Goal: Task Accomplishment & Management: Complete application form

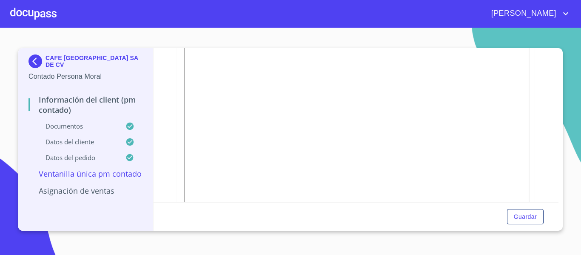
scroll to position [153, 0]
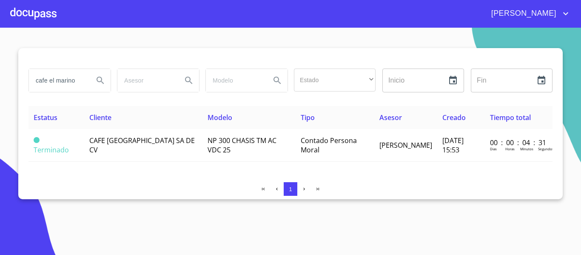
click at [79, 80] on input "cafe el marino" at bounding box center [58, 80] width 58 height 23
type input "c"
click at [23, 11] on div at bounding box center [33, 13] width 46 height 27
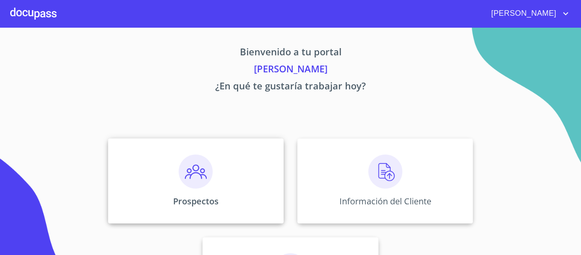
click at [221, 197] on div "Prospectos" at bounding box center [196, 180] width 176 height 85
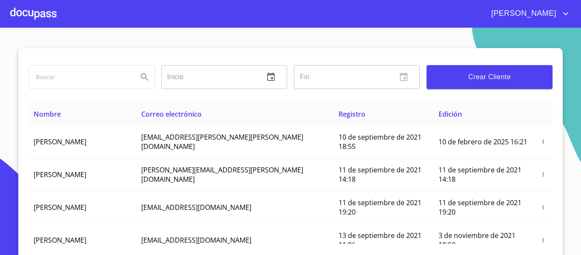
click at [451, 73] on span "Crear Cliente" at bounding box center [489, 77] width 112 height 12
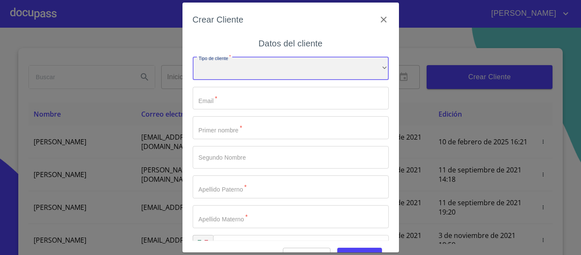
click at [259, 74] on div "​" at bounding box center [291, 68] width 196 height 23
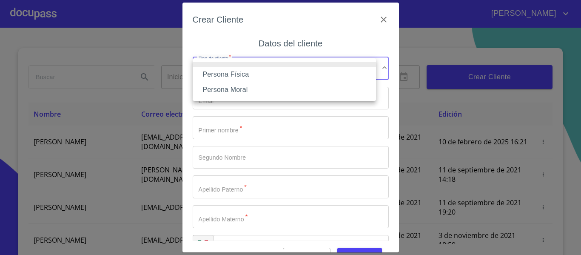
click at [231, 71] on li "Persona Física" at bounding box center [284, 74] width 183 height 15
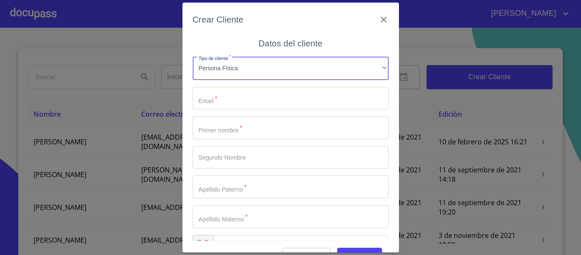
click at [234, 104] on input "Tipo de cliente   *" at bounding box center [291, 98] width 196 height 23
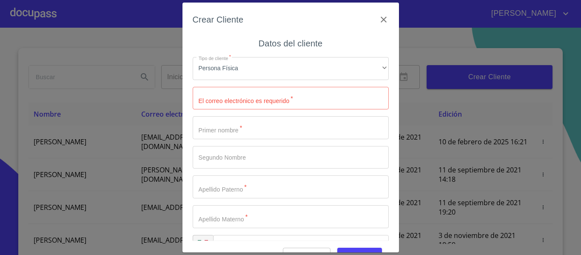
click at [222, 101] on input "Tipo de cliente   *" at bounding box center [291, 98] width 196 height 23
type input "F"
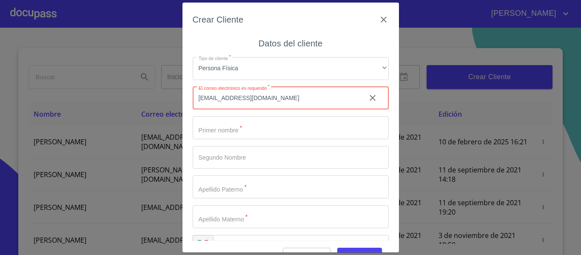
type input "[EMAIL_ADDRESS][DOMAIN_NAME]"
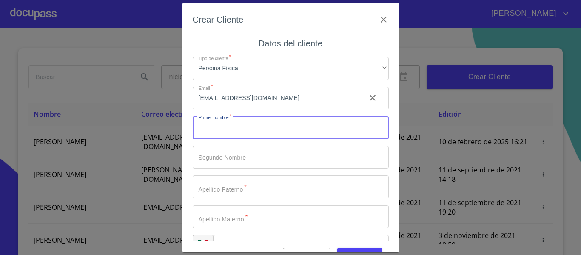
click at [223, 129] on input "Tipo de cliente   *" at bounding box center [291, 127] width 196 height 23
type input "[PERSON_NAME]"
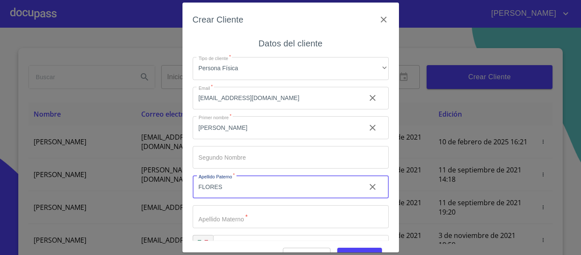
type input "FLORES"
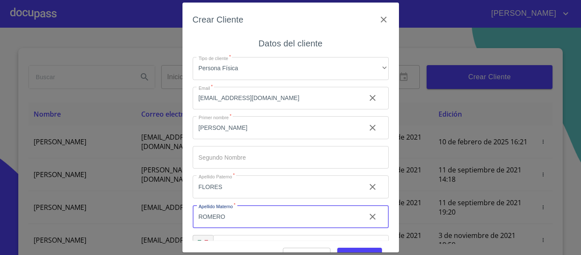
scroll to position [24, 0]
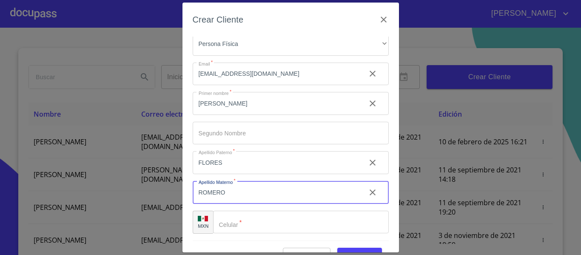
type input "ROMERO"
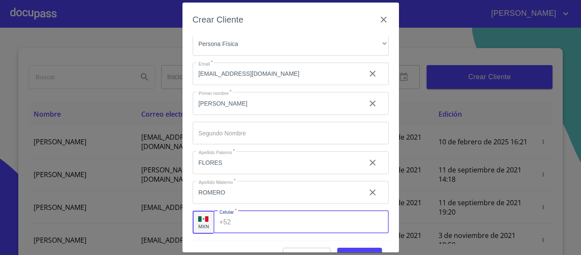
click at [269, 215] on input "Tipo de cliente   *" at bounding box center [311, 222] width 154 height 23
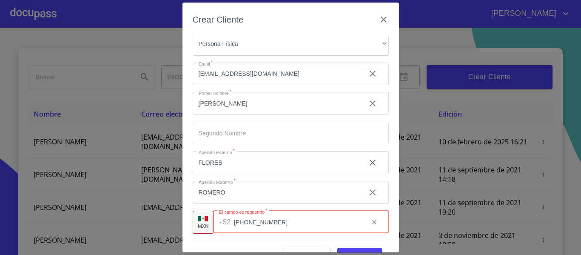
type input "[PHONE_NUMBER]"
click at [344, 251] on span "Guardar" at bounding box center [359, 255] width 31 height 11
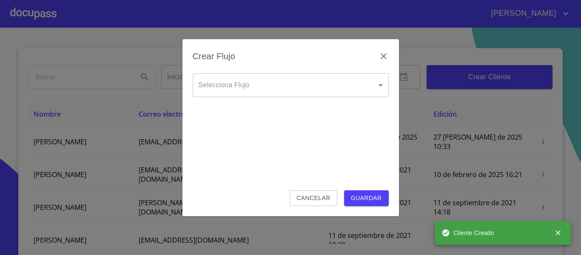
click at [237, 91] on body "[PERSON_NAME] ​ Fin ​ Crear Cliente Nombre Correo electrónico Registro Edición …" at bounding box center [290, 127] width 581 height 255
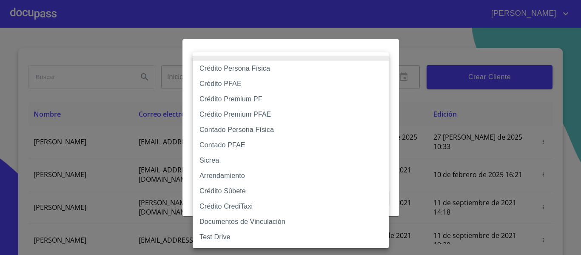
click at [224, 145] on li "Contado PFAE" at bounding box center [291, 144] width 196 height 15
type input "60bfa0300d9865ccc24b067f"
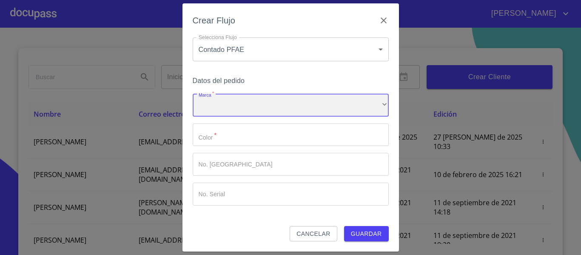
click at [225, 104] on div "​" at bounding box center [291, 105] width 196 height 23
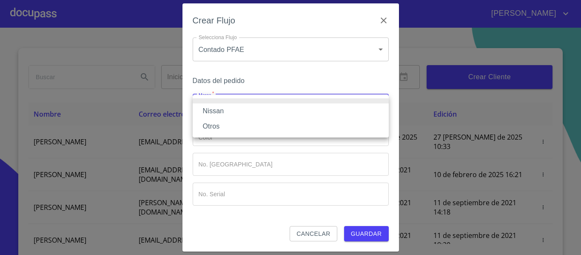
click at [225, 104] on li "Nissan" at bounding box center [291, 110] width 196 height 15
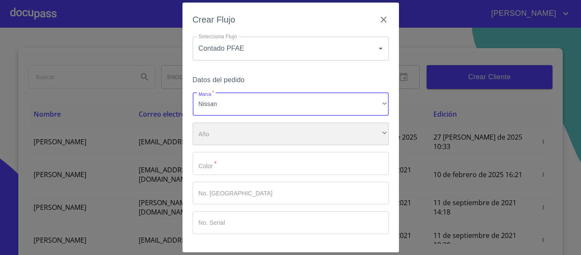
click at [222, 132] on div "​" at bounding box center [291, 134] width 196 height 23
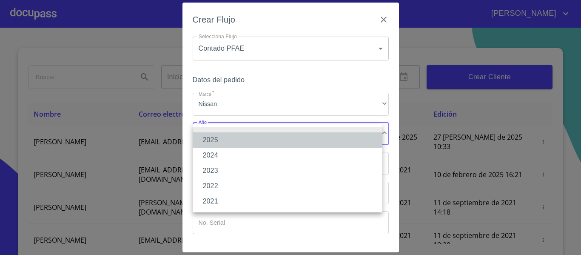
click at [211, 141] on li "2025" at bounding box center [288, 139] width 190 height 15
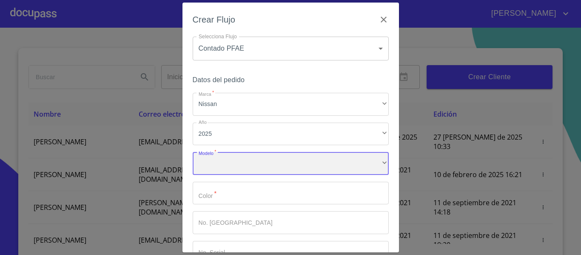
click at [216, 162] on div "​" at bounding box center [291, 163] width 196 height 23
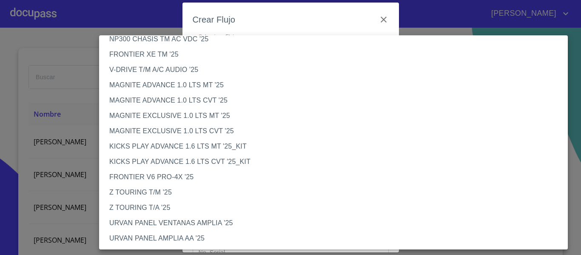
scroll to position [85, 0]
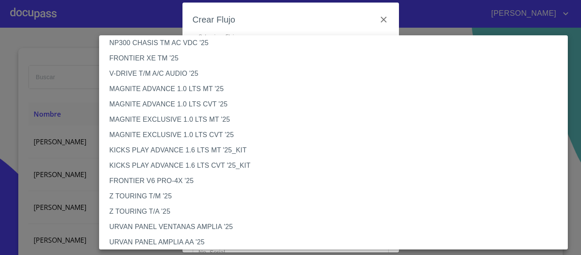
click at [131, 75] on li "V-DRIVE T/M A/C AUDIO '25" at bounding box center [336, 73] width 475 height 15
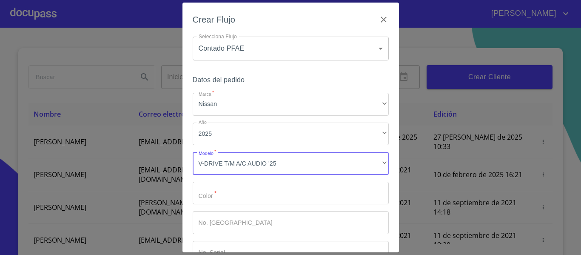
click at [214, 197] on input "Marca   *" at bounding box center [291, 193] width 196 height 23
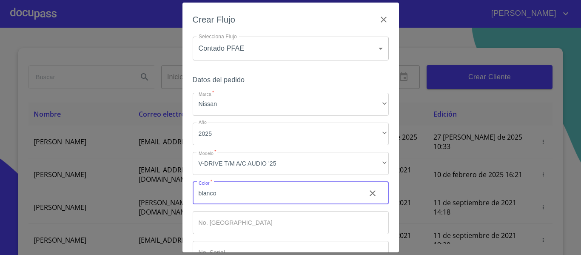
scroll to position [57, 0]
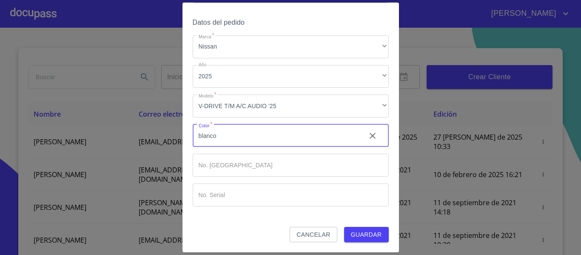
type input "blanco"
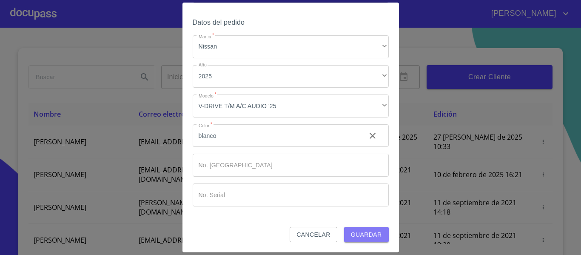
click at [351, 229] on span "Guardar" at bounding box center [366, 234] width 31 height 11
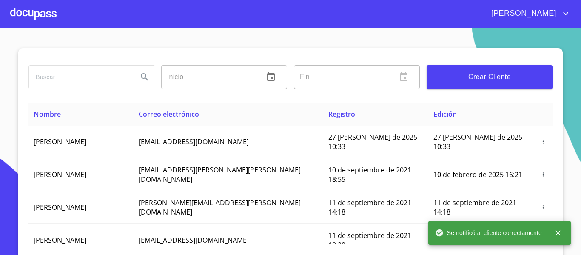
click at [37, 14] on div at bounding box center [33, 13] width 46 height 27
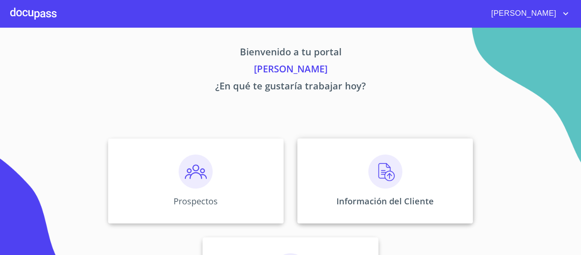
click at [324, 182] on div "Información del Cliente" at bounding box center [385, 180] width 176 height 85
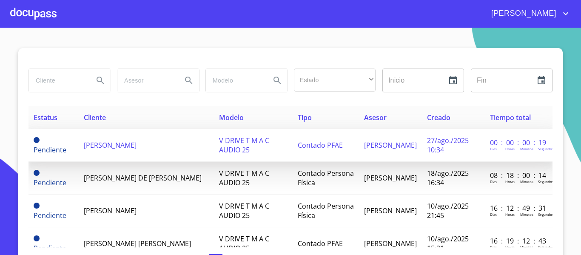
click at [105, 144] on span "[PERSON_NAME]" at bounding box center [110, 144] width 53 height 9
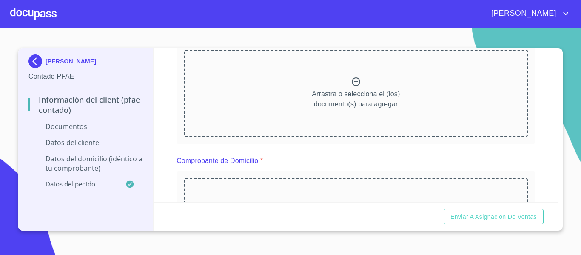
scroll to position [85, 0]
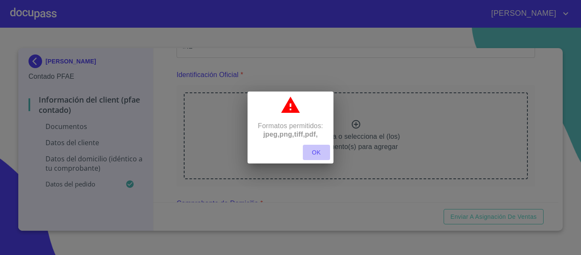
click at [316, 154] on span "OK" at bounding box center [316, 152] width 20 height 11
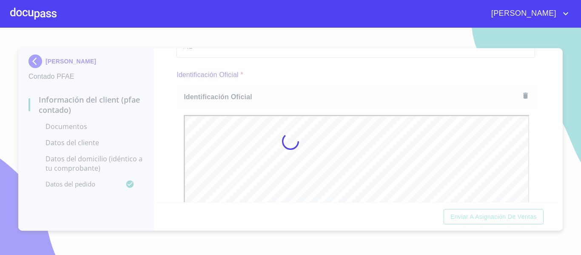
scroll to position [0, 0]
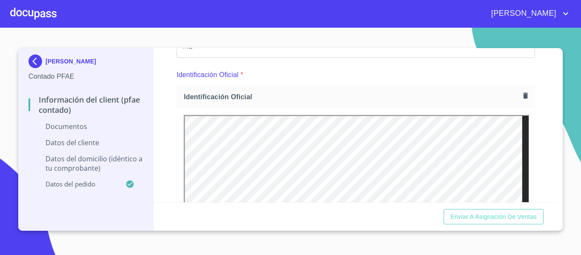
click at [570, 160] on section "[PERSON_NAME] Contado PFAE Información del Client (PFAE contado) Documentos Dat…" at bounding box center [290, 141] width 581 height 227
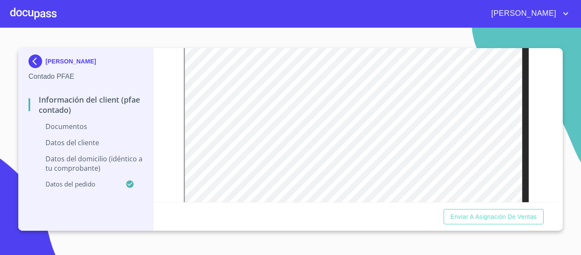
scroll to position [587, 0]
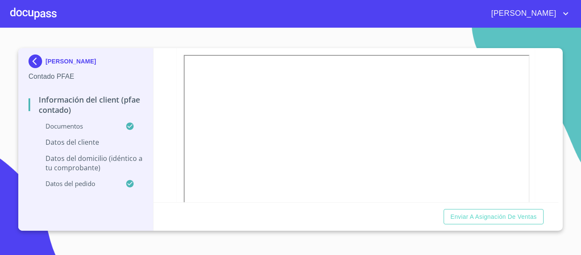
scroll to position [1225, 0]
click at [570, 159] on section "[PERSON_NAME] Contado PFAE Información del Client (PFAE contado) Documentos Dat…" at bounding box center [290, 141] width 581 height 227
click at [520, 109] on icon "button" at bounding box center [524, 104] width 10 height 10
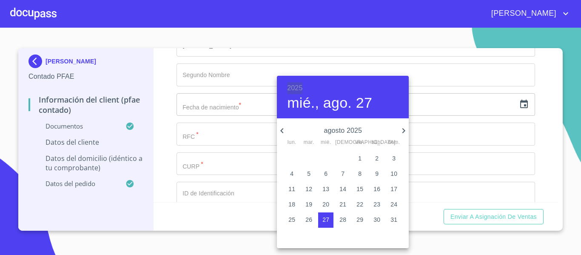
click at [294, 86] on h6 "2025" at bounding box center [294, 88] width 15 height 12
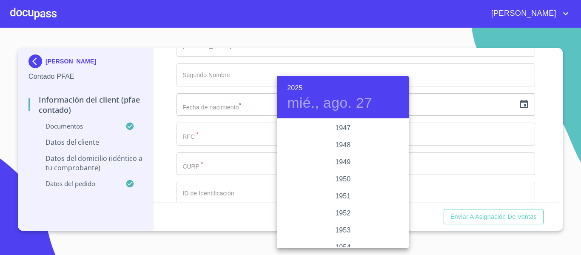
scroll to position [459, 0]
click at [336, 175] on div "1955" at bounding box center [343, 179] width 132 height 17
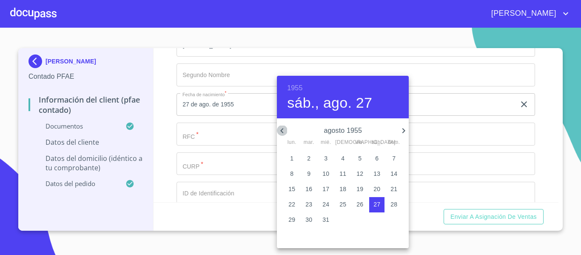
click at [285, 131] on icon "button" at bounding box center [282, 130] width 10 height 10
click at [343, 221] on p "28" at bounding box center [342, 219] width 7 height 9
type input "28 de jul. de 1955"
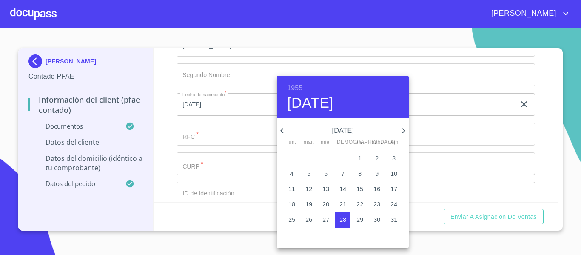
click at [165, 149] on div at bounding box center [290, 127] width 581 height 255
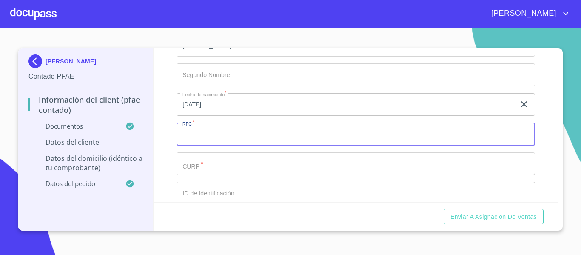
click at [213, 145] on input "Documento de identificación.   *" at bounding box center [356, 134] width 359 height 23
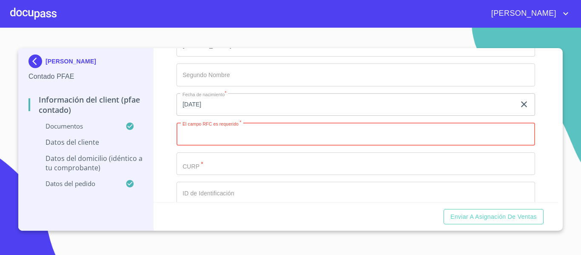
click at [201, 145] on input "Documento de identificación.   *" at bounding box center [356, 134] width 359 height 23
type input "FORA550728T8A"
click at [200, 175] on input "Documento de identificación.   *" at bounding box center [356, 163] width 359 height 23
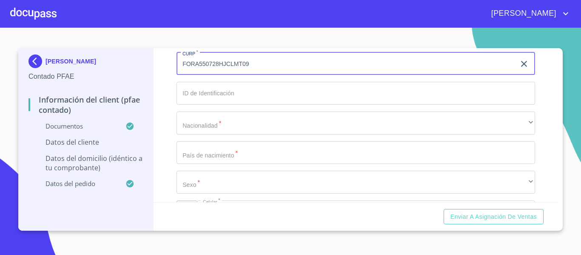
scroll to position [1730, 0]
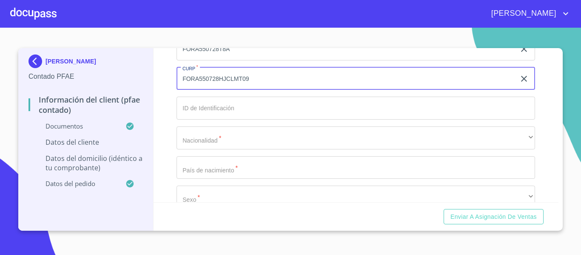
type input "FORA550728HJCLMT09"
click at [212, 120] on input "Documento de identificación.   *" at bounding box center [356, 108] width 359 height 23
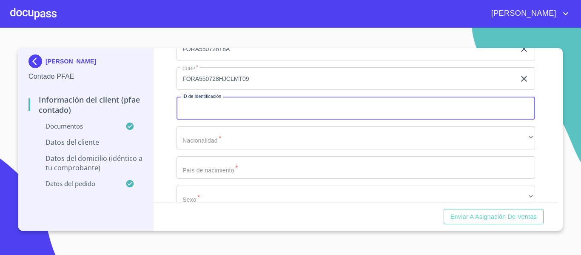
click at [220, 120] on input "Documento de identificación.   *" at bounding box center [356, 108] width 359 height 23
type input "21839271714"
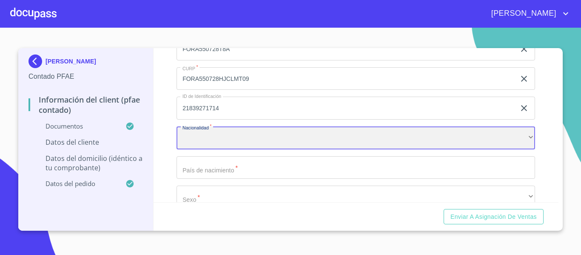
click at [215, 149] on div "​" at bounding box center [356, 137] width 359 height 23
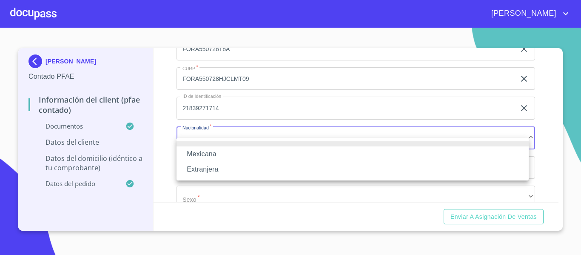
click at [214, 150] on li "Mexicana" at bounding box center [353, 153] width 352 height 15
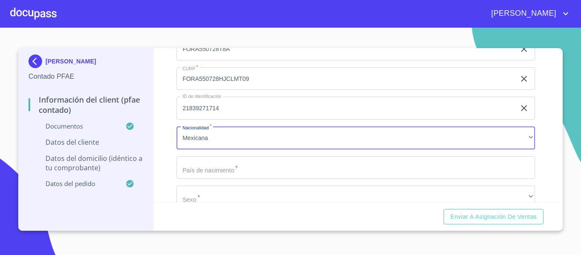
click at [227, 179] on input "Documento de identificación.   *" at bounding box center [356, 167] width 359 height 23
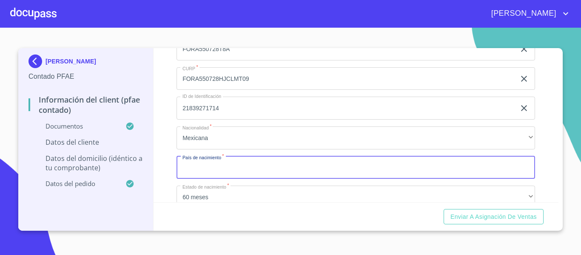
click at [214, 179] on input "Documento de identificación.   *" at bounding box center [356, 167] width 359 height 23
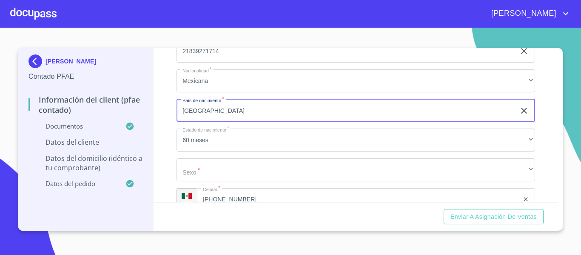
scroll to position [1815, 0]
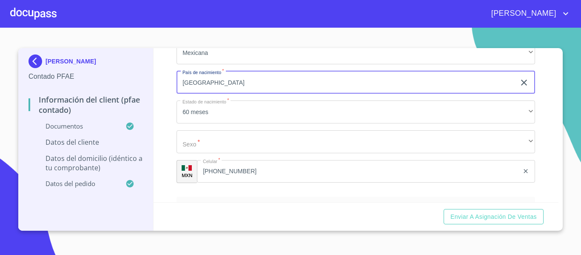
type input "mexico"
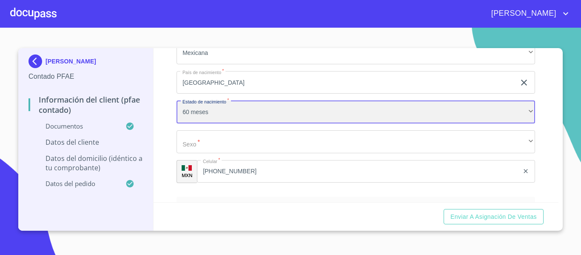
click at [214, 123] on div "60 meses" at bounding box center [356, 111] width 359 height 23
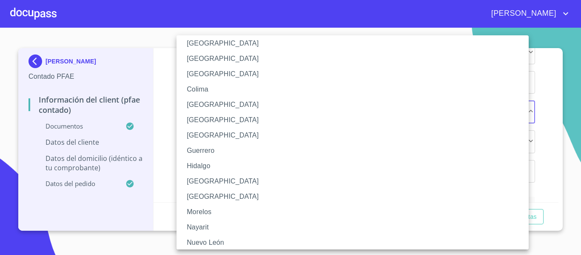
scroll to position [85, 0]
click at [197, 180] on li "Jalisco" at bounding box center [356, 180] width 359 height 15
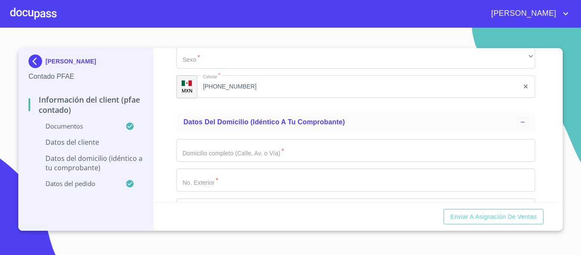
scroll to position [1900, 0]
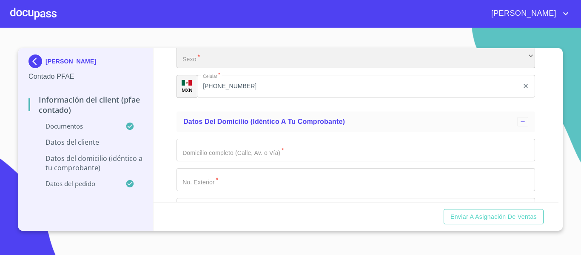
click at [211, 68] on div "​" at bounding box center [356, 56] width 359 height 23
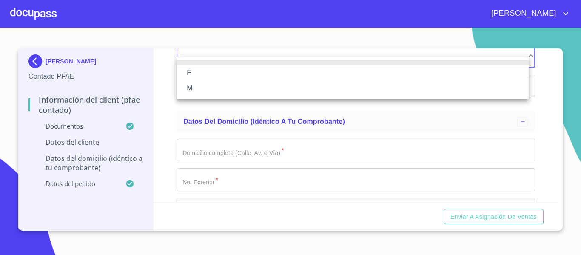
click at [190, 88] on li "M" at bounding box center [353, 87] width 352 height 15
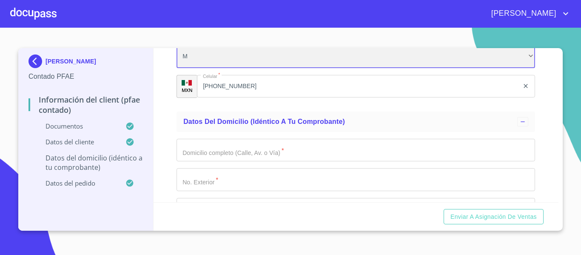
scroll to position [1942, 0]
